Goal: Task Accomplishment & Management: Manage account settings

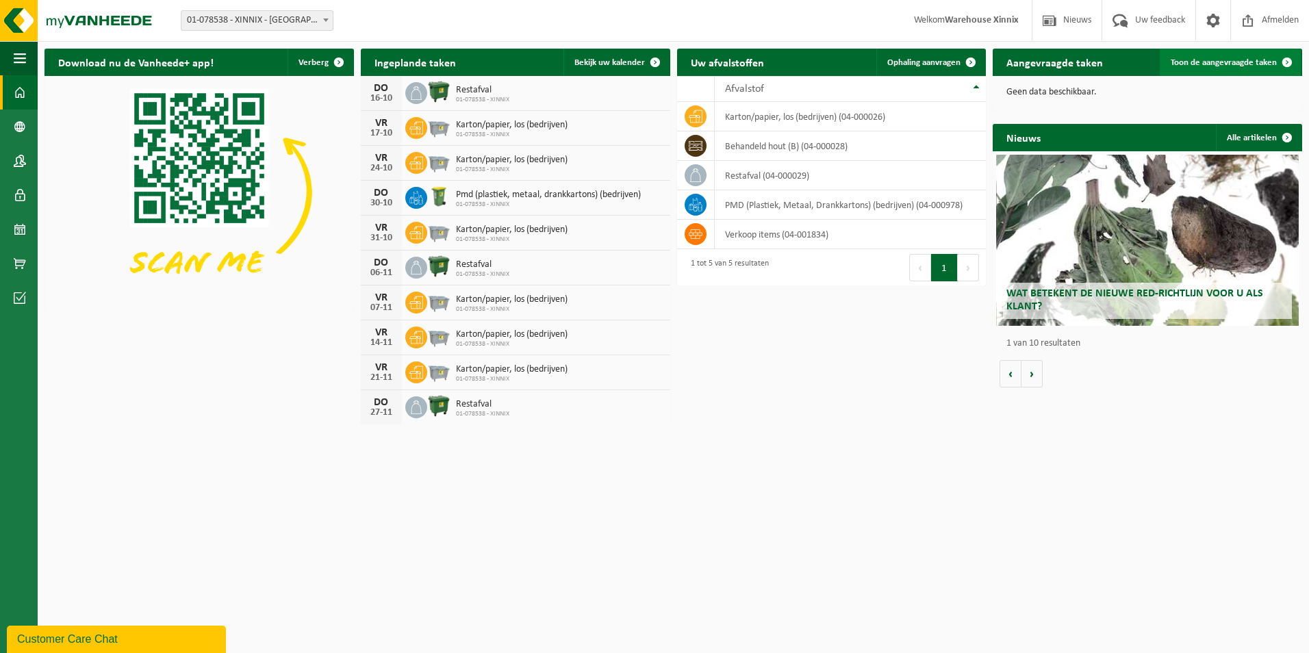
click at [1241, 60] on span "Toon de aangevraagde taken" at bounding box center [1224, 62] width 106 height 9
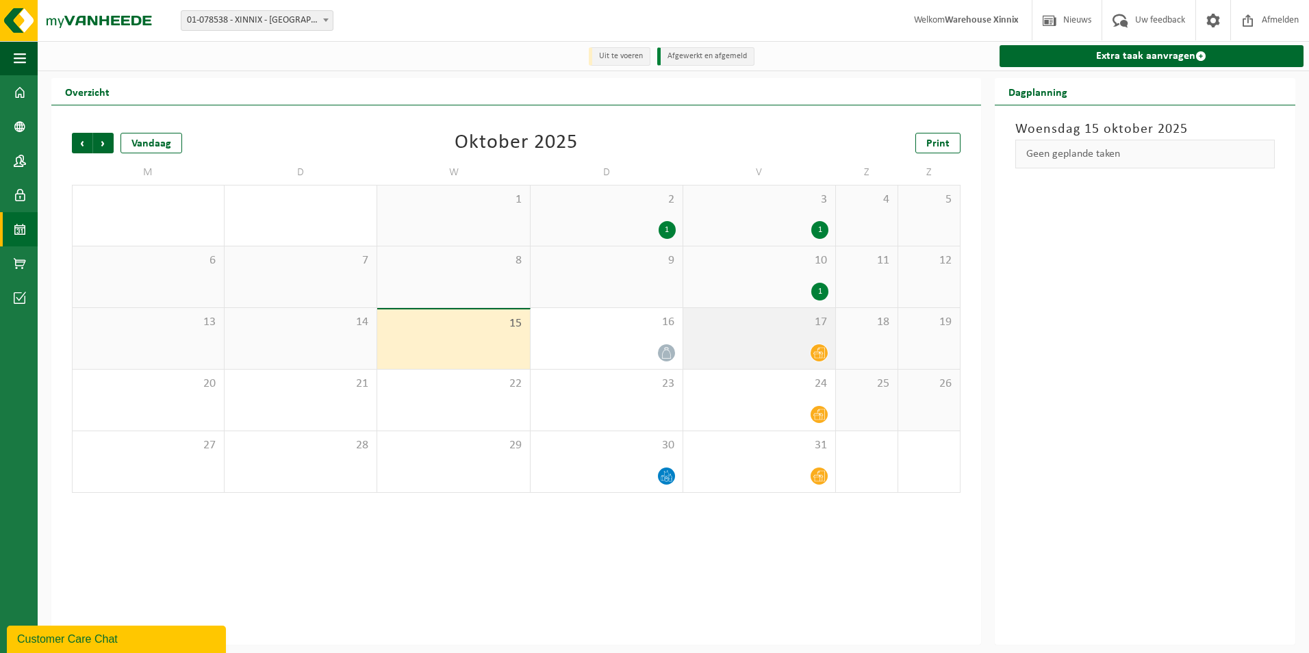
click at [761, 337] on div "17" at bounding box center [759, 338] width 152 height 61
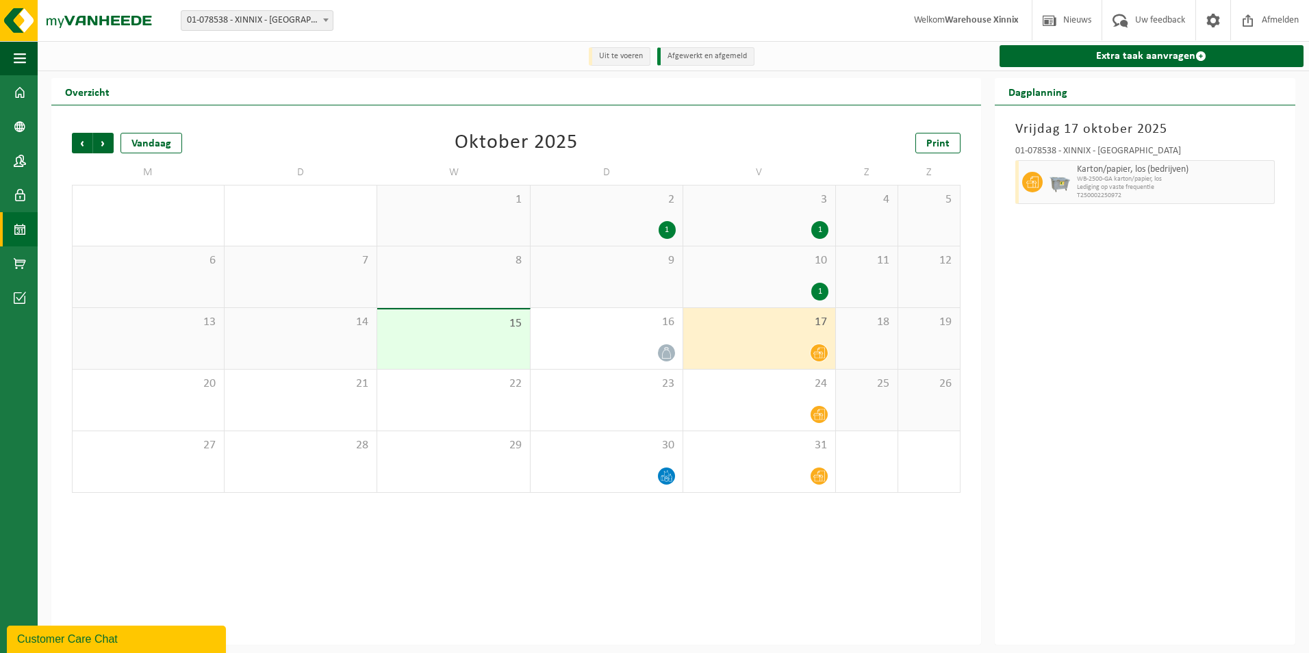
click at [770, 338] on div "17" at bounding box center [759, 338] width 152 height 61
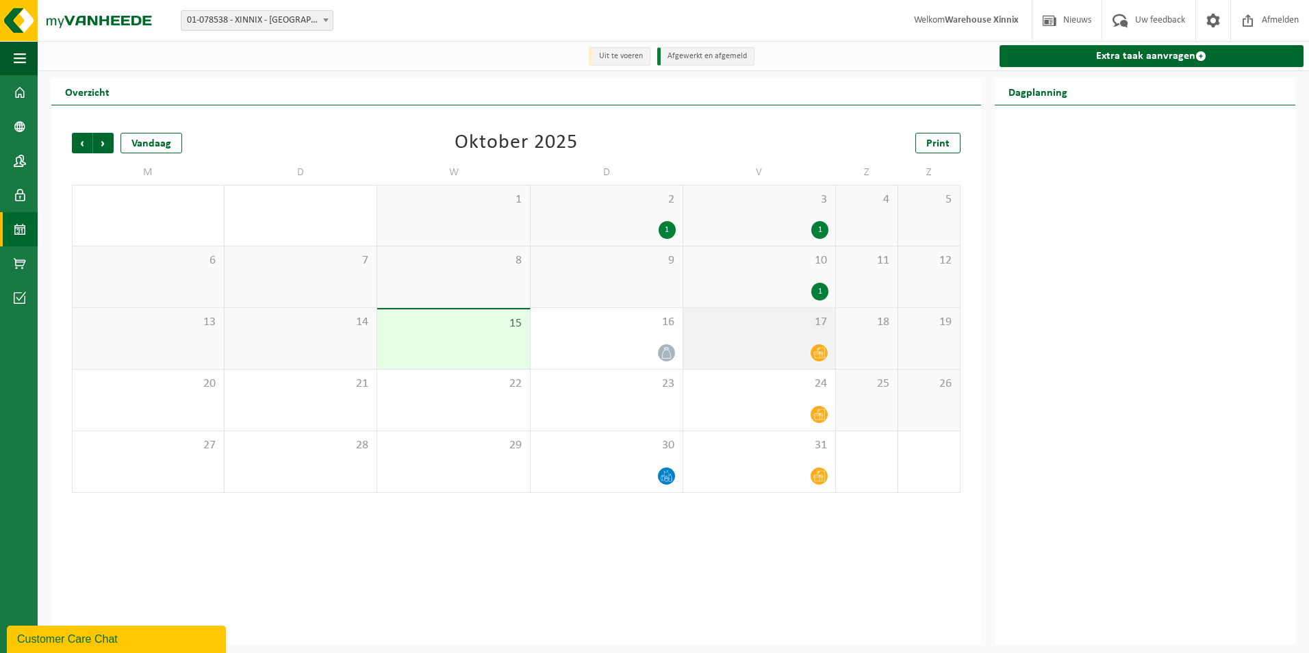
click at [771, 335] on div "17" at bounding box center [759, 338] width 152 height 61
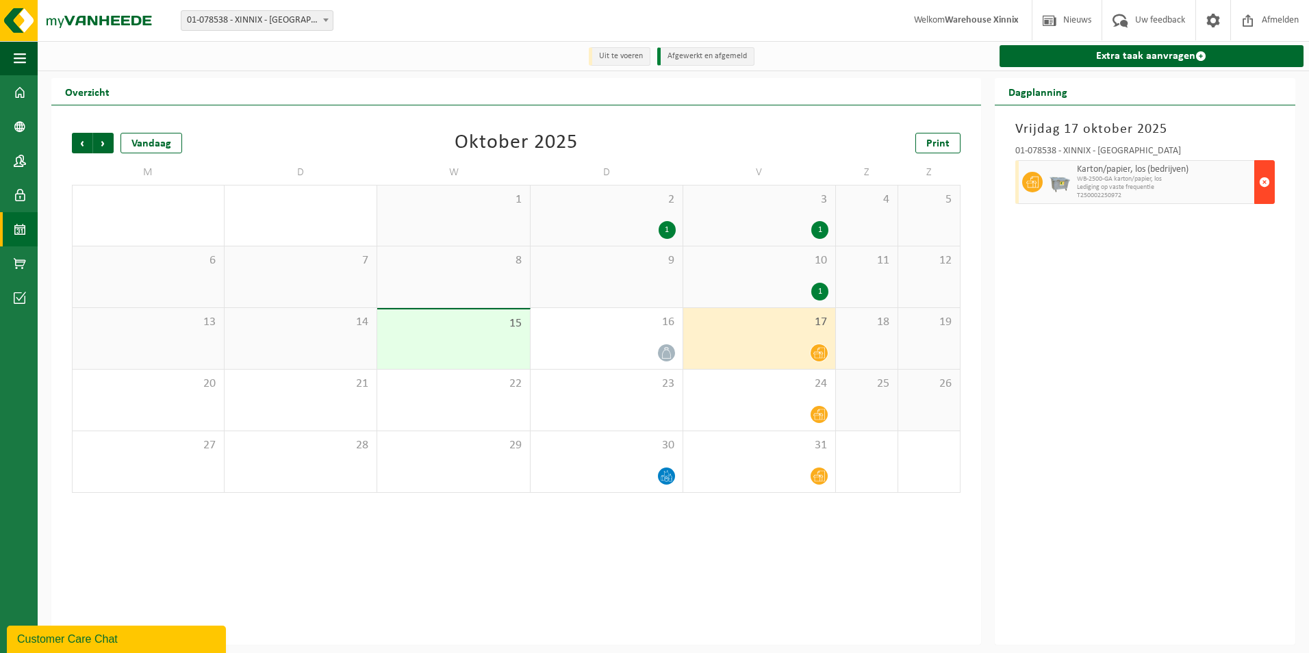
click at [1264, 185] on span "button" at bounding box center [1264, 181] width 11 height 27
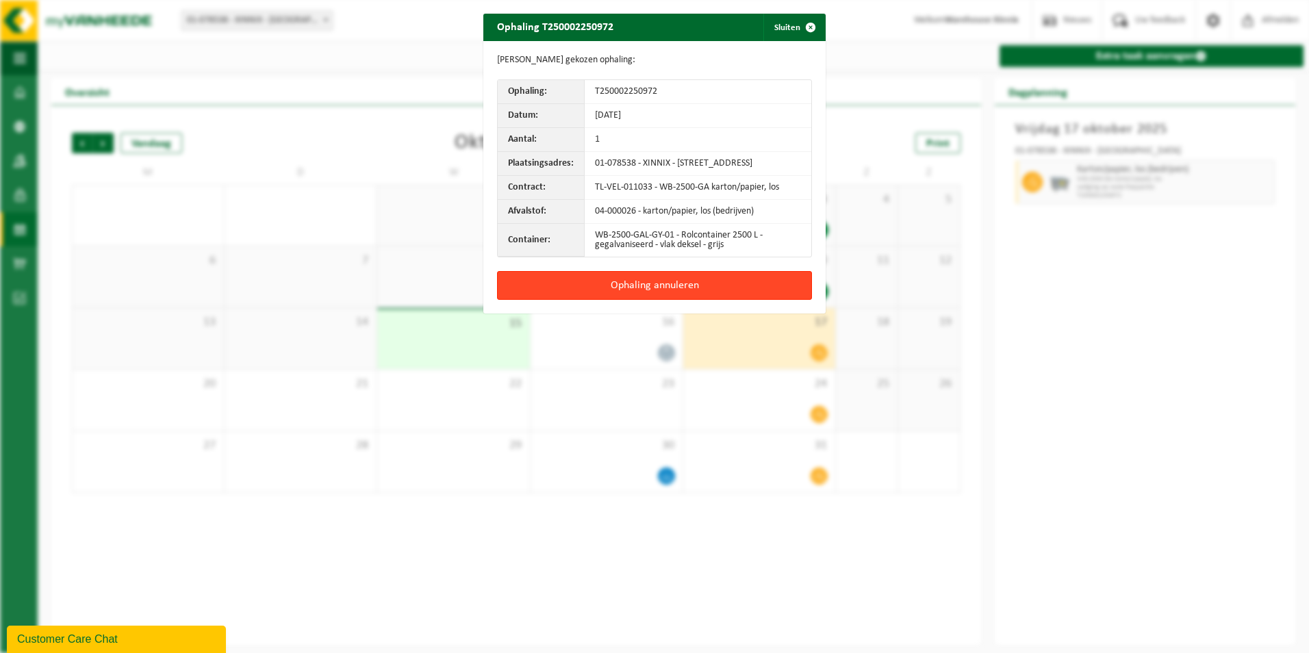
click at [654, 296] on button "Ophaling annuleren" at bounding box center [654, 285] width 315 height 29
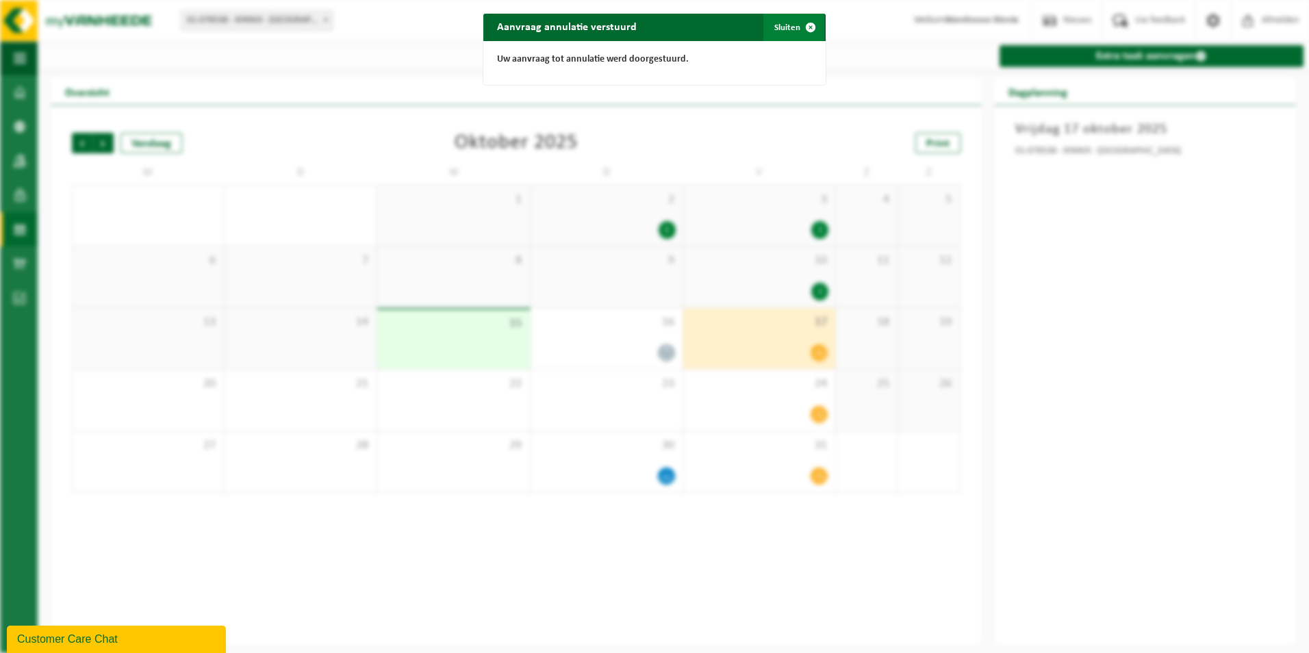
click at [806, 26] on span "button" at bounding box center [810, 27] width 27 height 27
